Goal: Find specific page/section: Find specific page/section

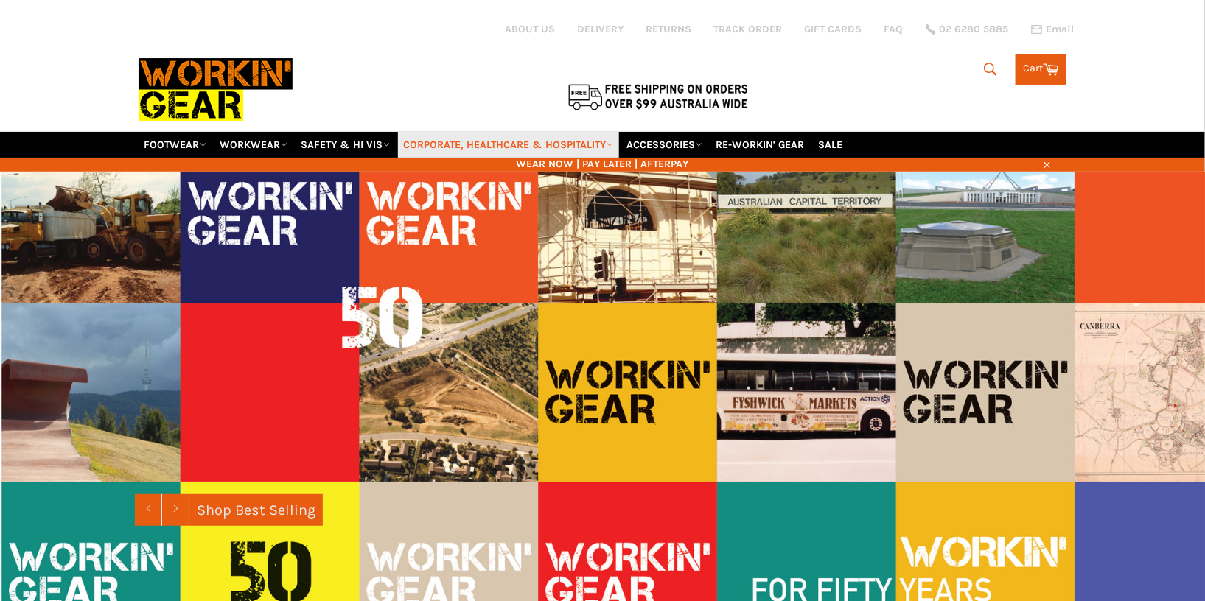
click at [483, 133] on link "CORPORATE, HEALTHCARE & HOSPITALITY" at bounding box center [508, 145] width 221 height 26
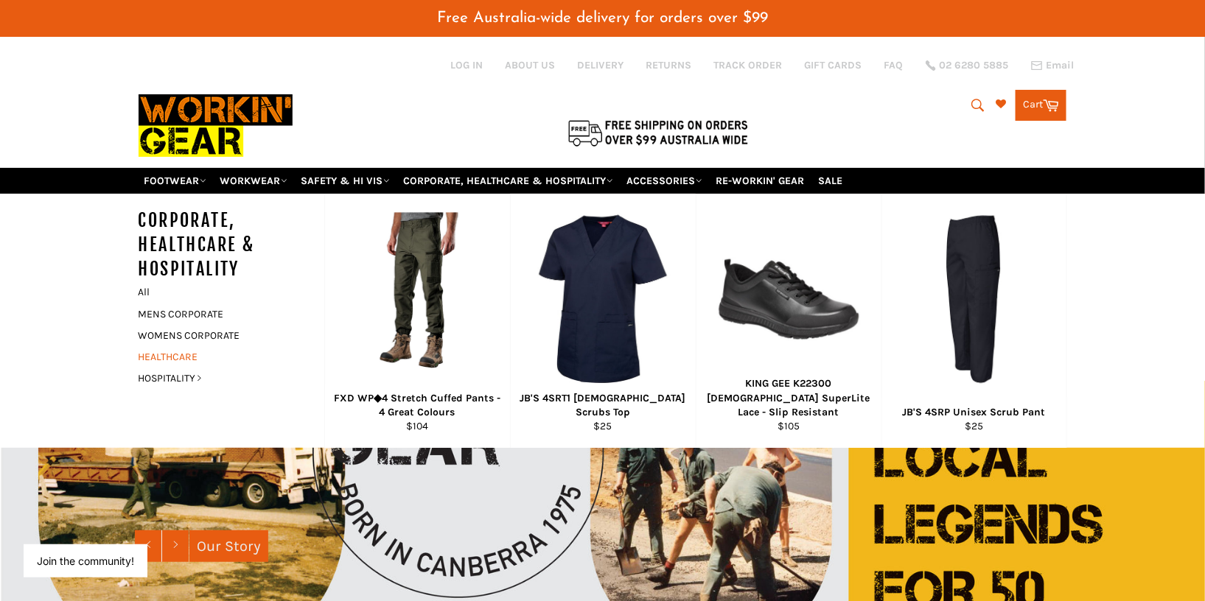
click at [161, 346] on link "HEALTHCARE" at bounding box center [220, 356] width 178 height 21
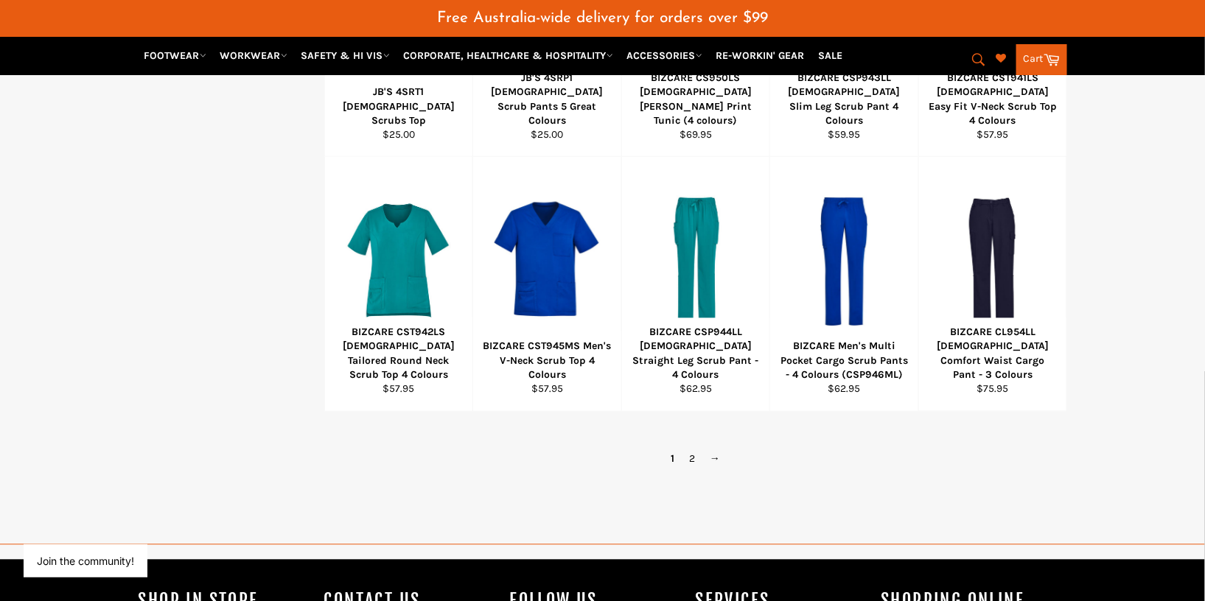
scroll to position [942, 0]
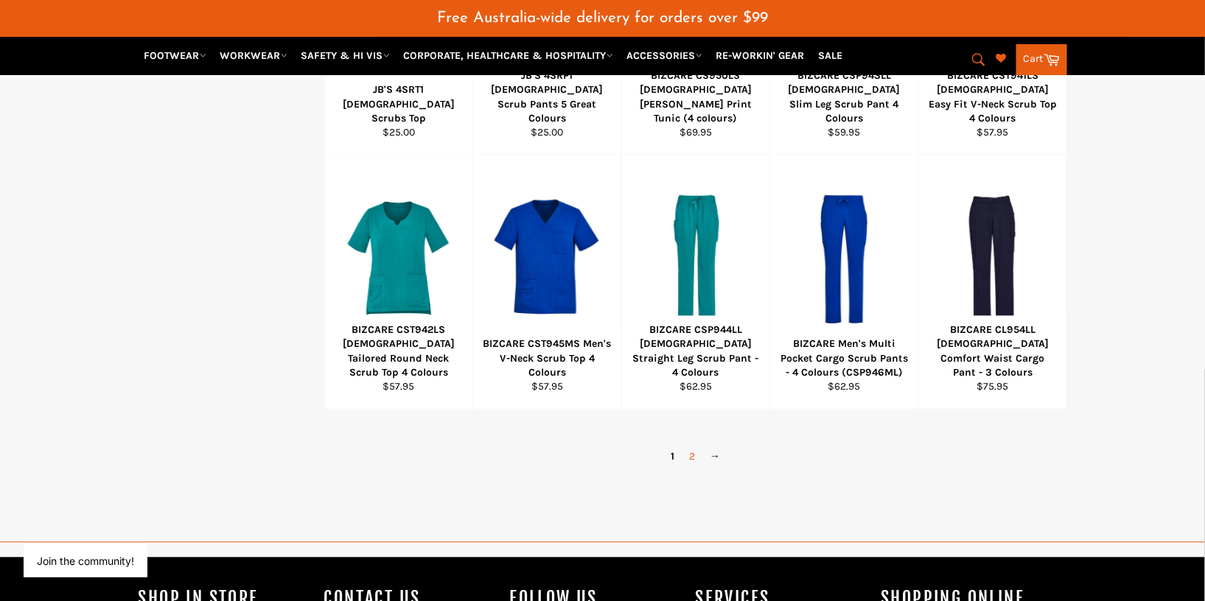
click at [696, 447] on link "2" at bounding box center [692, 457] width 21 height 21
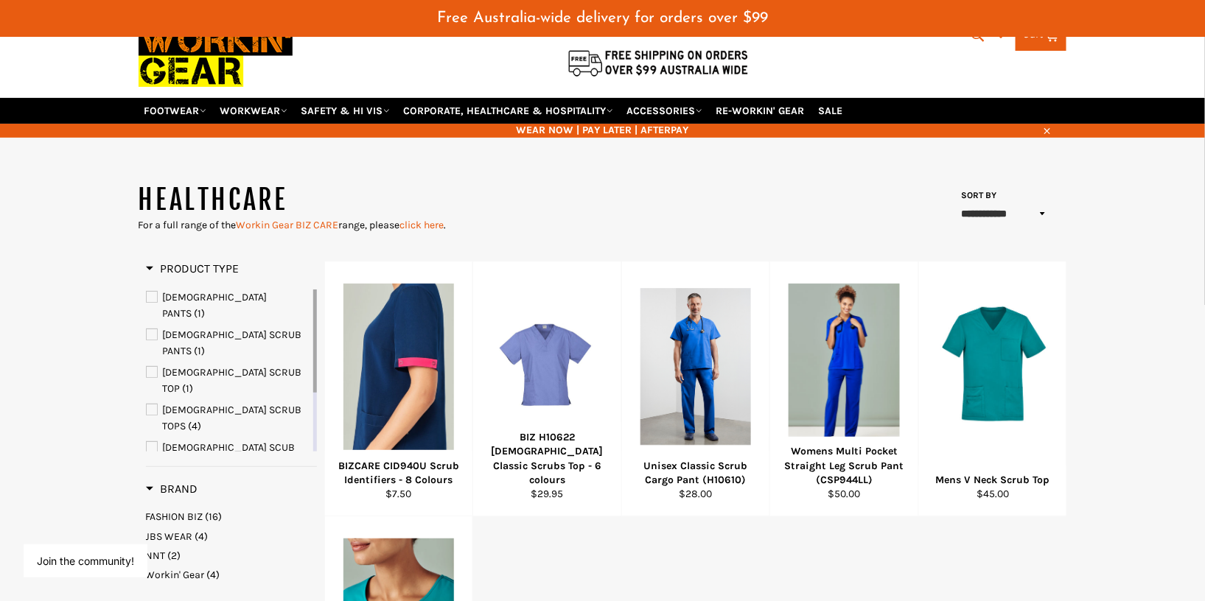
scroll to position [69, 0]
